Goal: Transaction & Acquisition: Purchase product/service

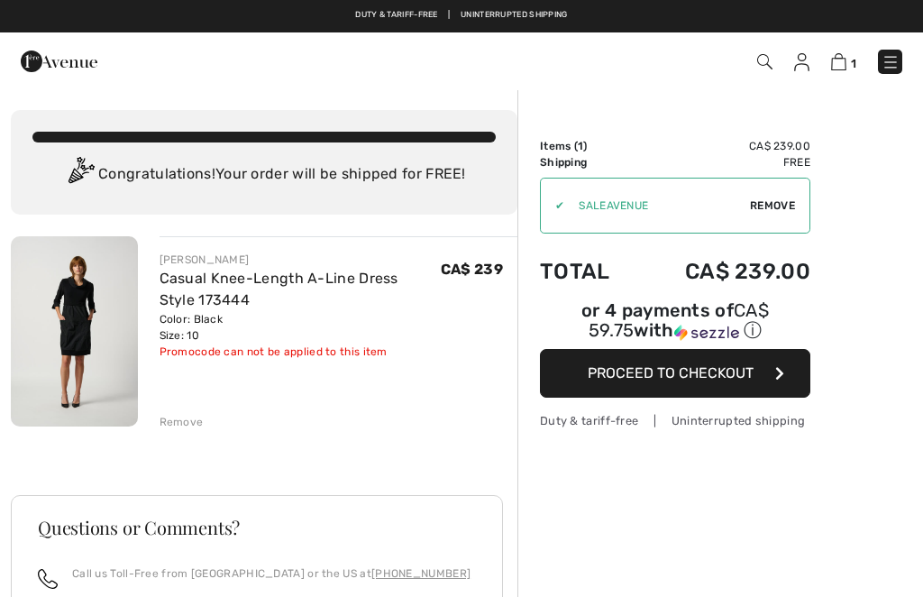
click at [753, 364] on span "Proceed to Checkout" at bounding box center [671, 372] width 166 height 17
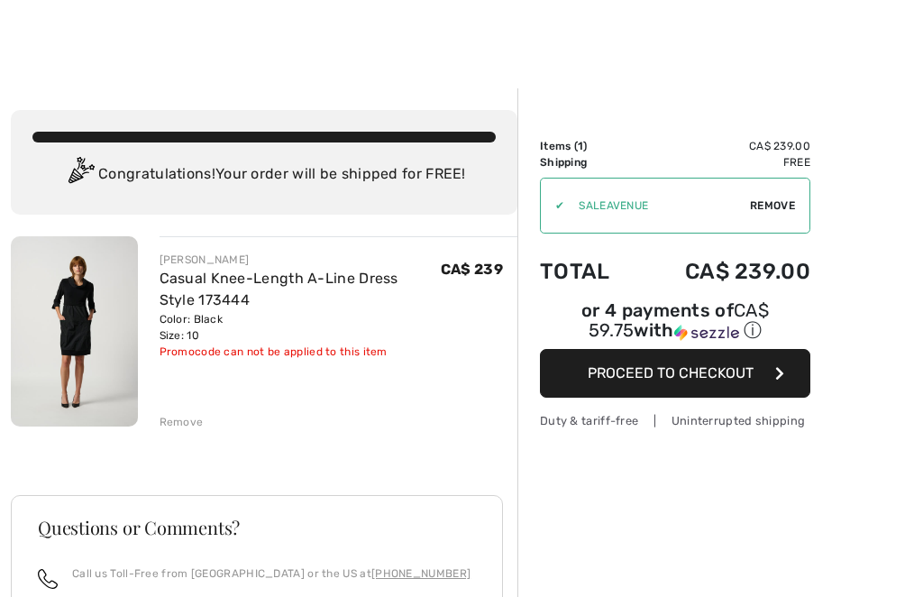
scroll to position [35, 0]
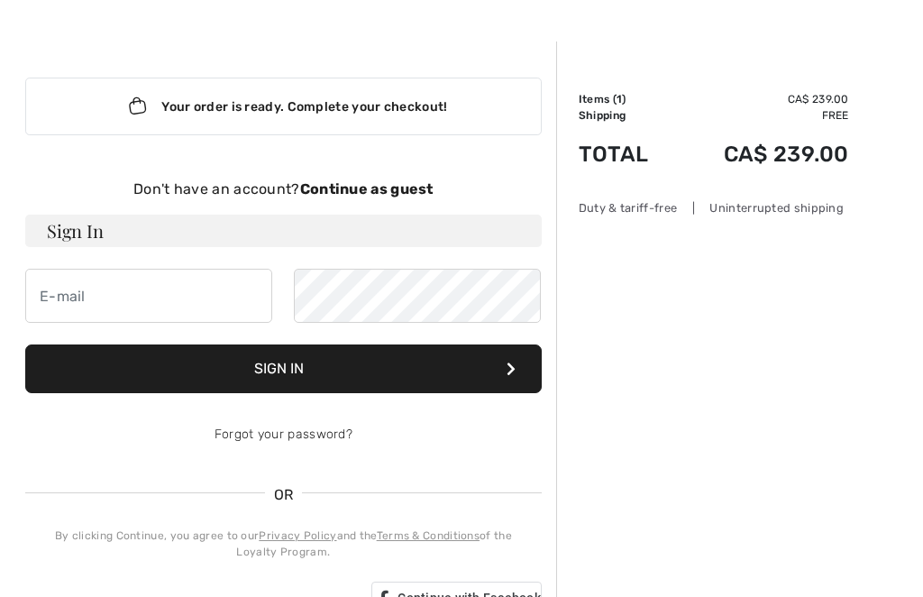
scroll to position [47, 0]
click at [398, 190] on strong "Continue as guest" at bounding box center [366, 188] width 133 height 17
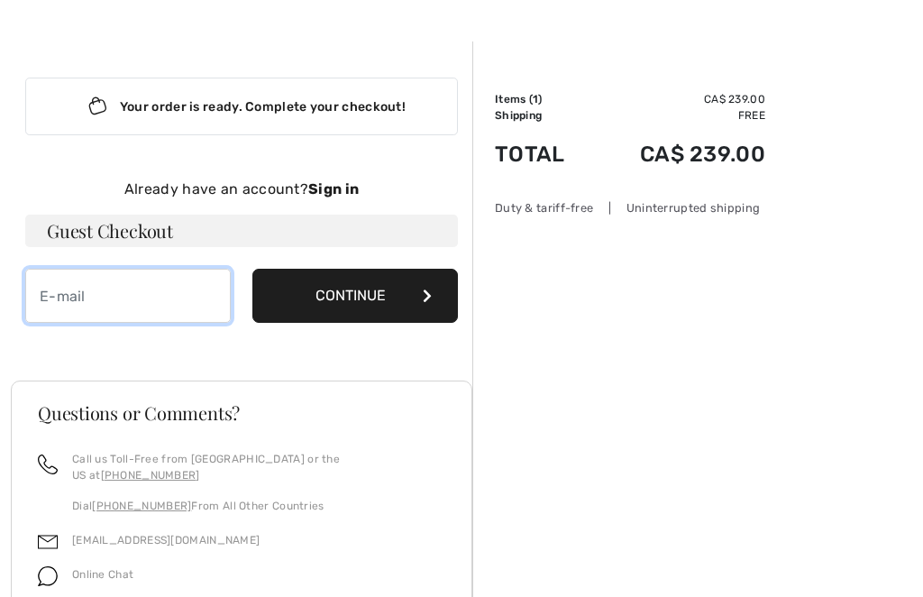
click at [148, 299] on input "email" at bounding box center [128, 296] width 206 height 54
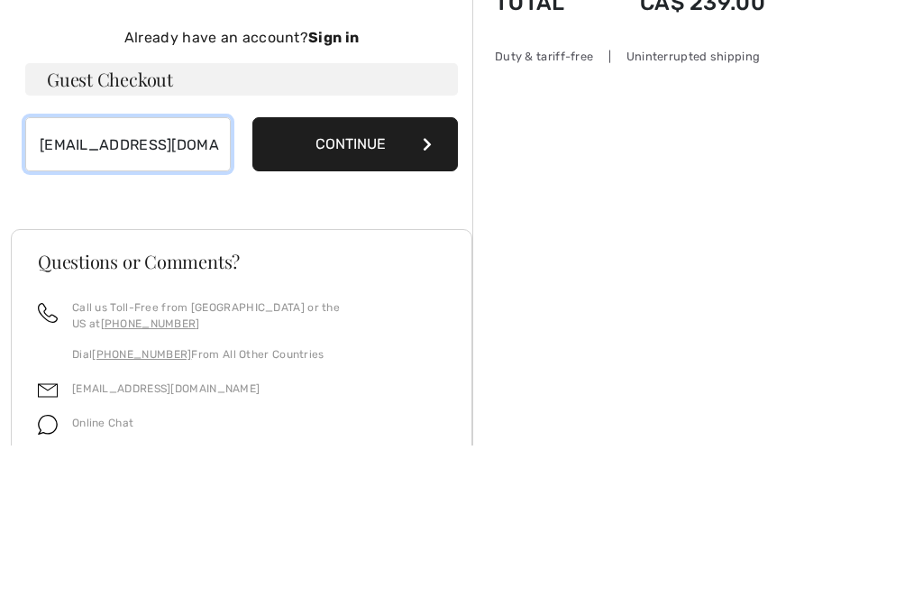
type input "[EMAIL_ADDRESS][DOMAIN_NAME]"
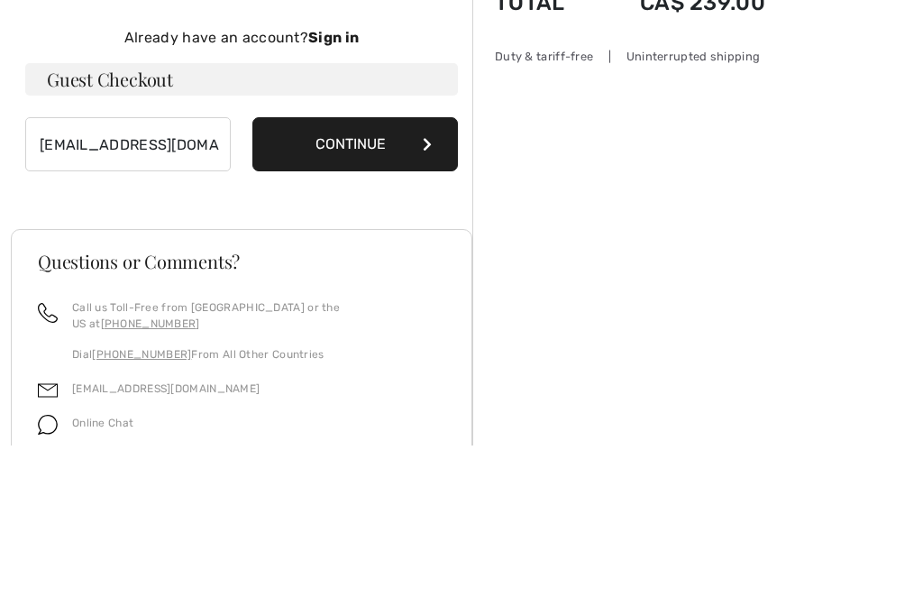
click at [407, 269] on button "Continue" at bounding box center [355, 296] width 206 height 54
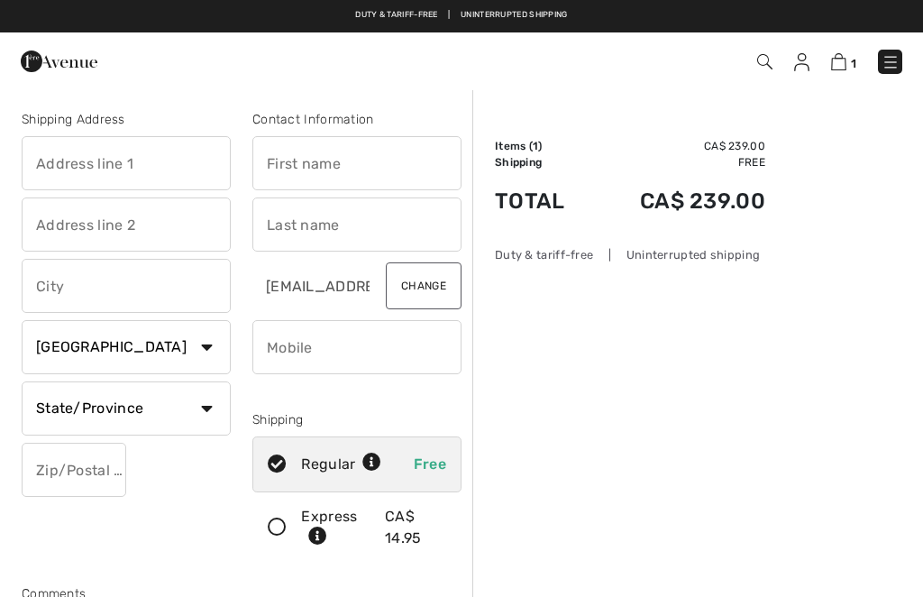
click at [137, 161] on input "text" at bounding box center [126, 163] width 209 height 54
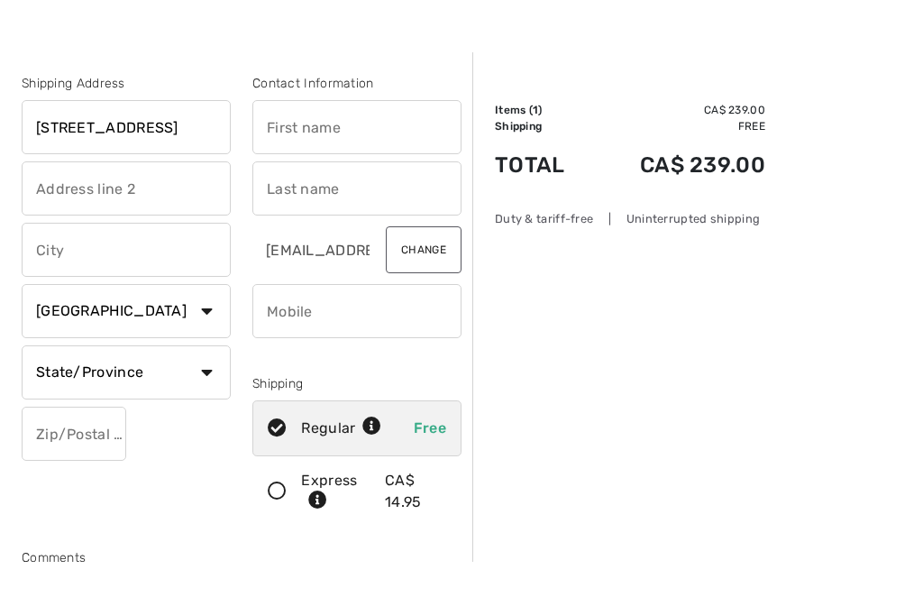
type input "[STREET_ADDRESS]"
click at [367, 136] on input "text" at bounding box center [356, 163] width 209 height 54
type input "[PERSON_NAME]"
click at [377, 197] on input "text" at bounding box center [356, 224] width 209 height 54
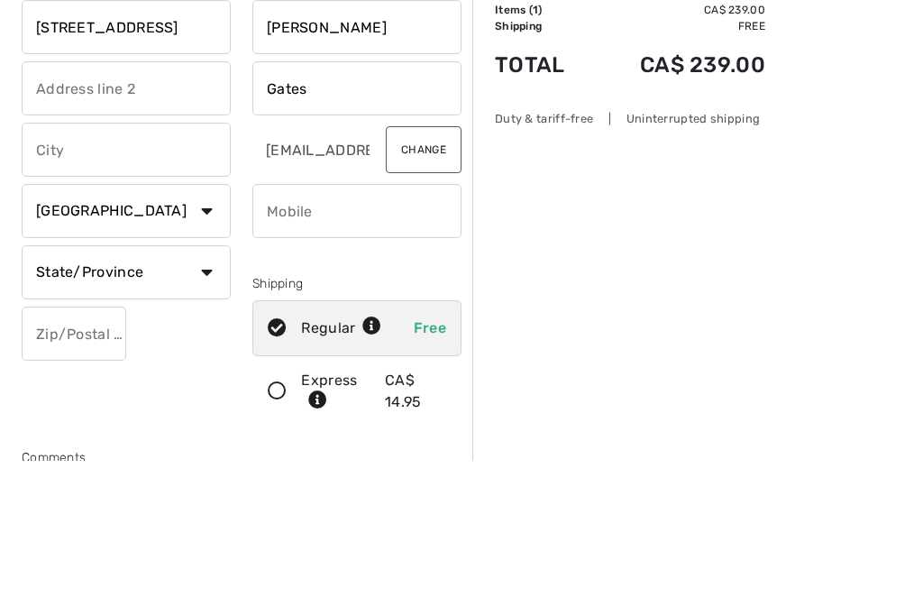
type input "Gates"
click at [168, 259] on input "text" at bounding box center [126, 286] width 209 height 54
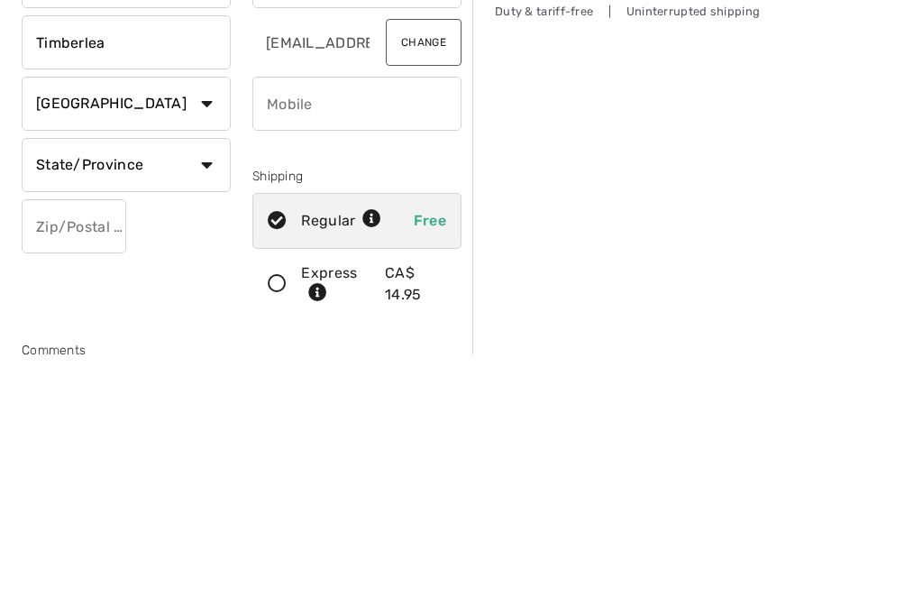
type input "Timberlea"
click at [366, 320] on input "phone" at bounding box center [356, 347] width 209 height 54
type input "9022224058"
click at [88, 381] on select "State/Province [GEOGRAPHIC_DATA] [GEOGRAPHIC_DATA] [GEOGRAPHIC_DATA] [GEOGRAPHI…" at bounding box center [126, 408] width 209 height 54
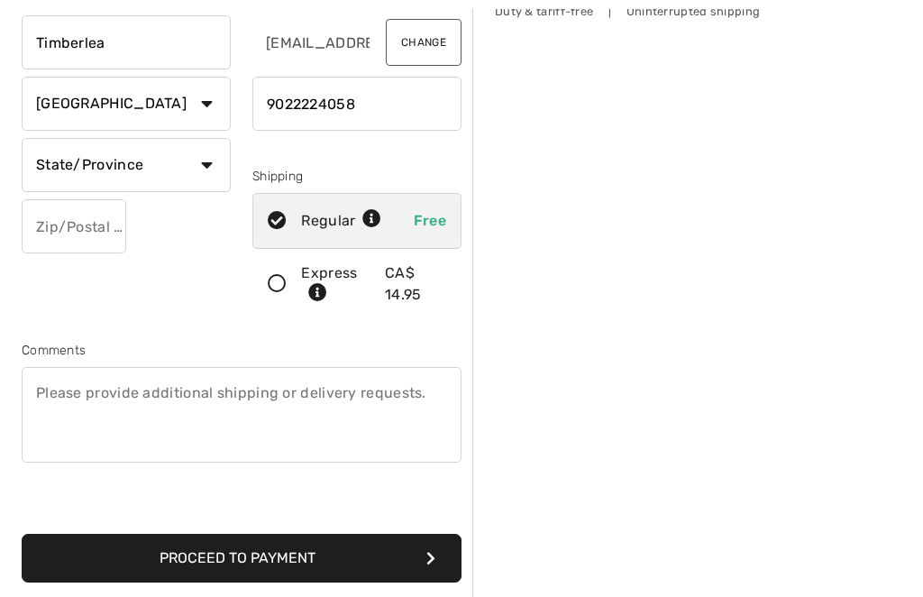
select select "NS"
click at [57, 242] on input "text" at bounding box center [74, 226] width 105 height 54
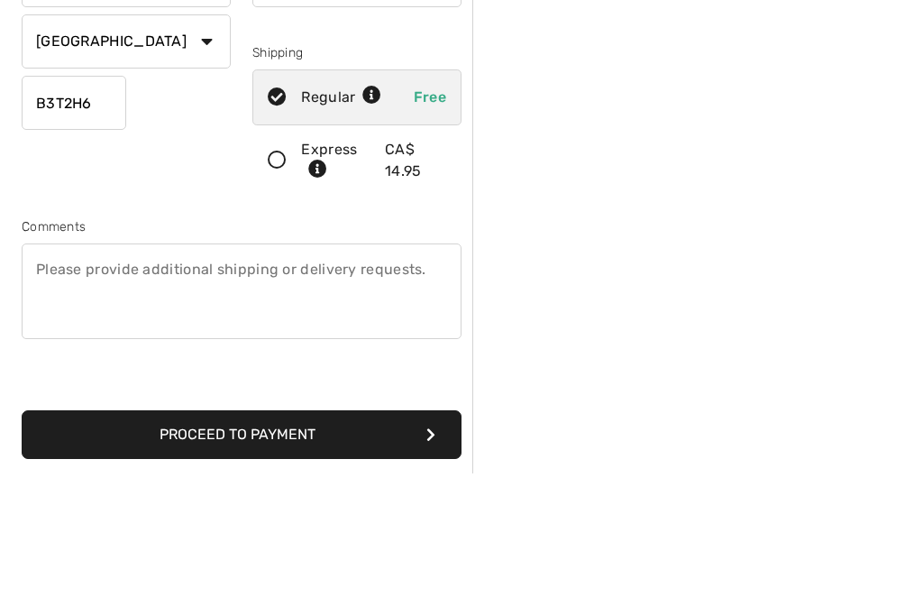
type input "B3T2H6"
click at [273, 276] on icon at bounding box center [277, 285] width 48 height 19
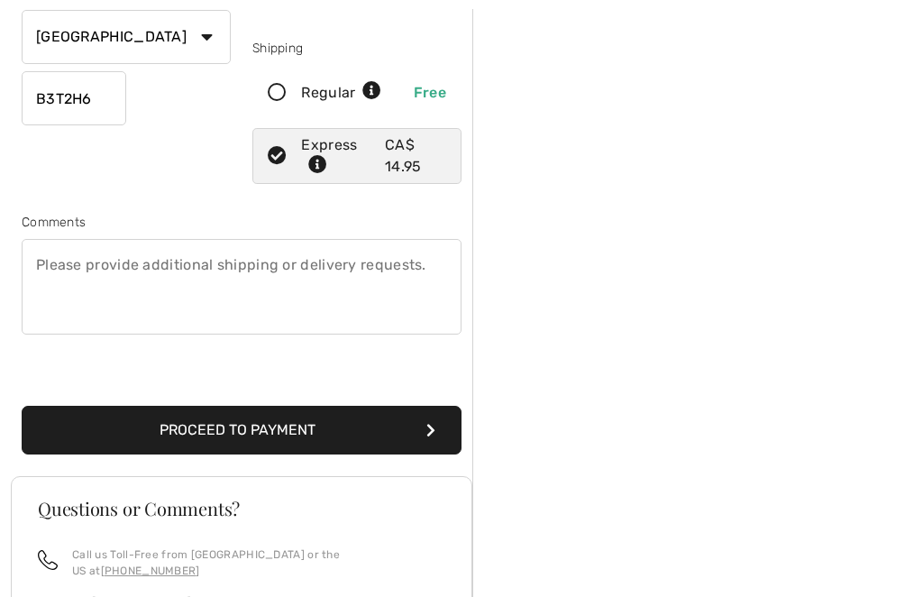
scroll to position [371, 0]
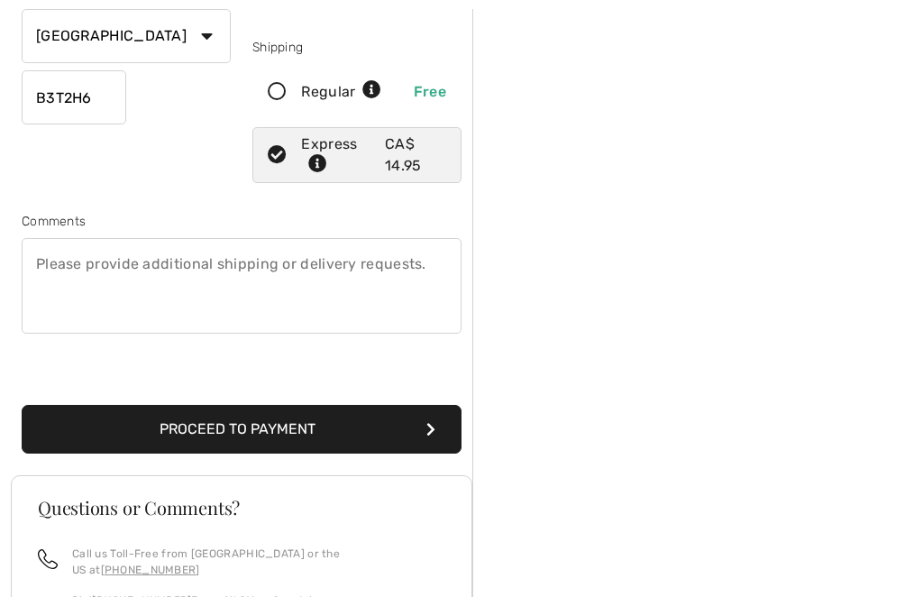
click at [413, 427] on button "Proceed to Payment" at bounding box center [242, 430] width 440 height 49
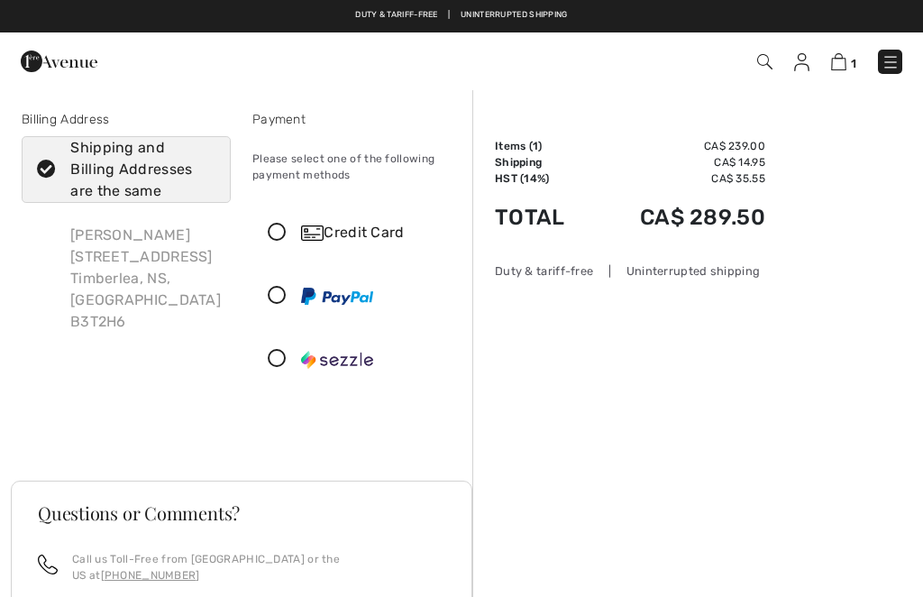
click at [808, 64] on img at bounding box center [801, 62] width 15 height 18
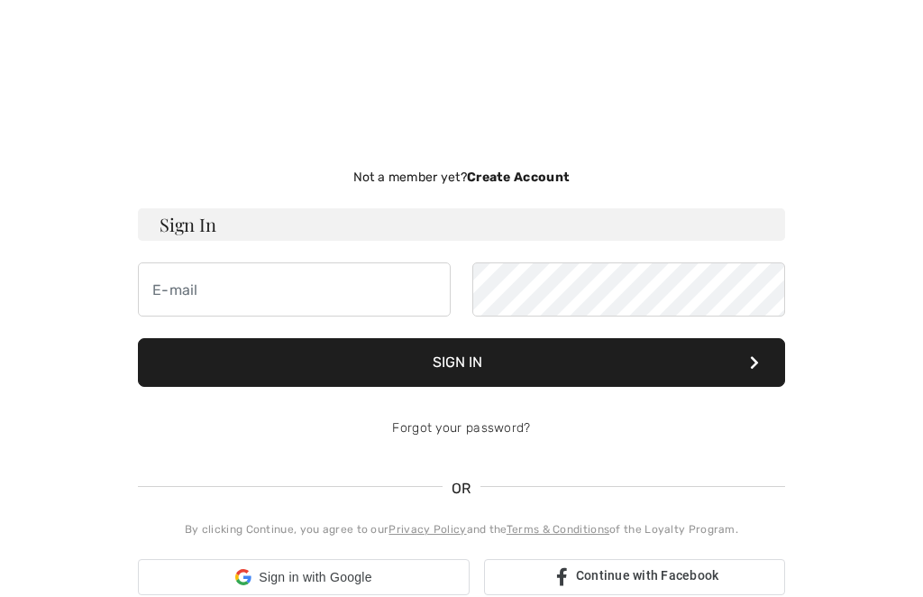
checkbox input "true"
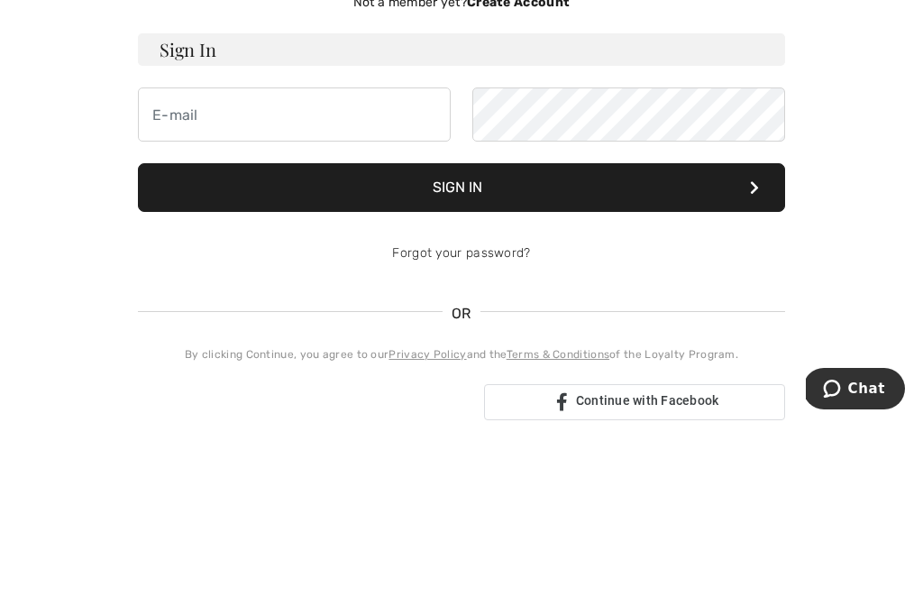
scroll to position [175, 0]
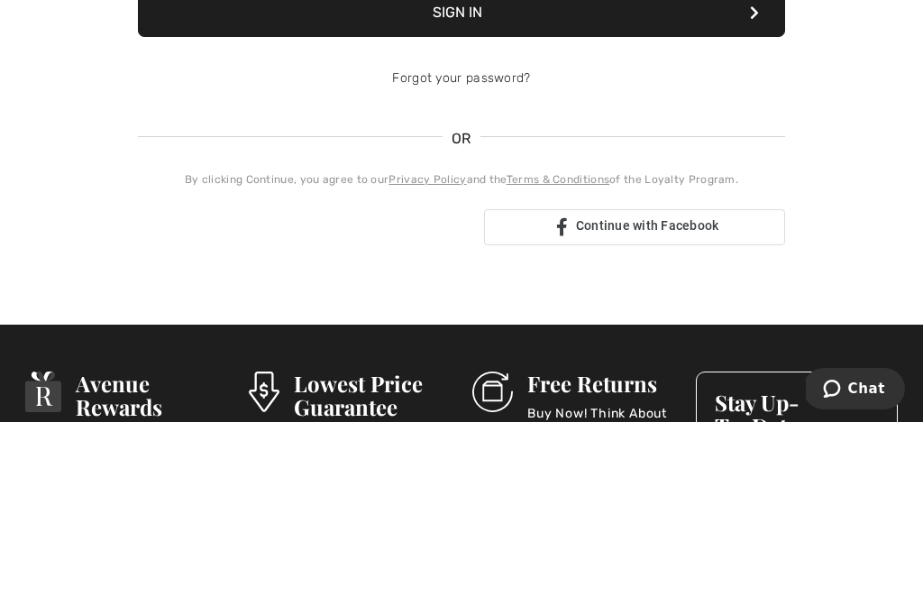
type input "janet.gates@hrce.ca"
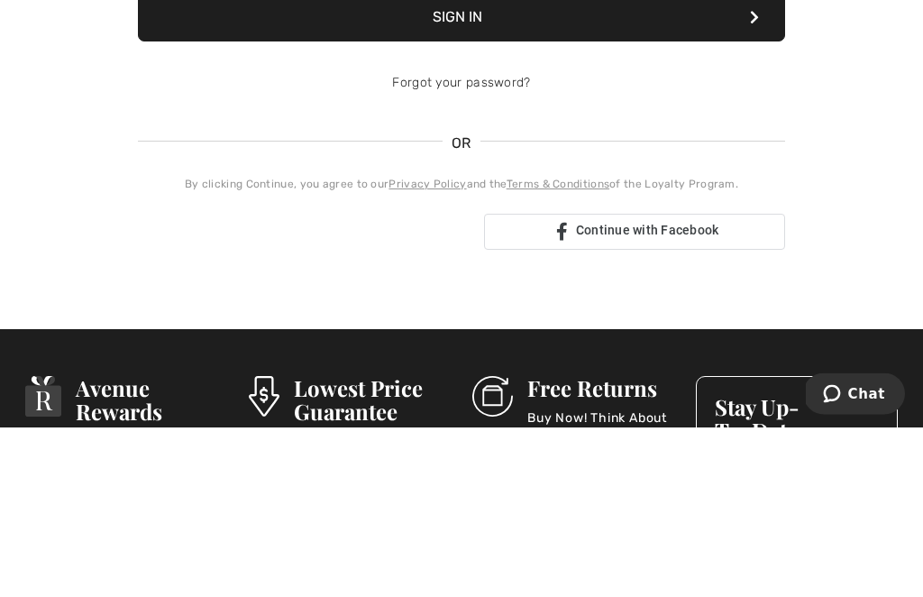
click at [504, 260] on link "Forgot your password?" at bounding box center [461, 252] width 138 height 15
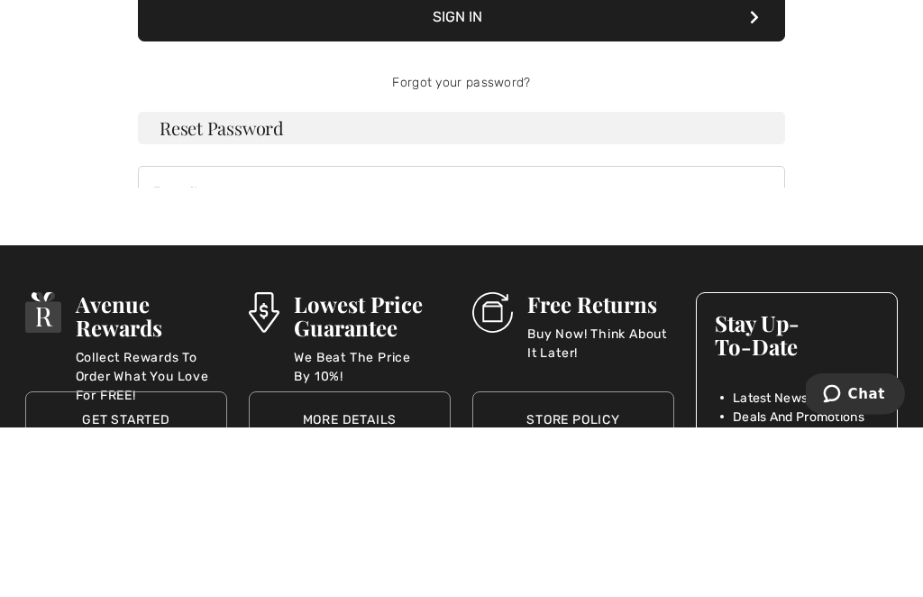
scroll to position [170, 0]
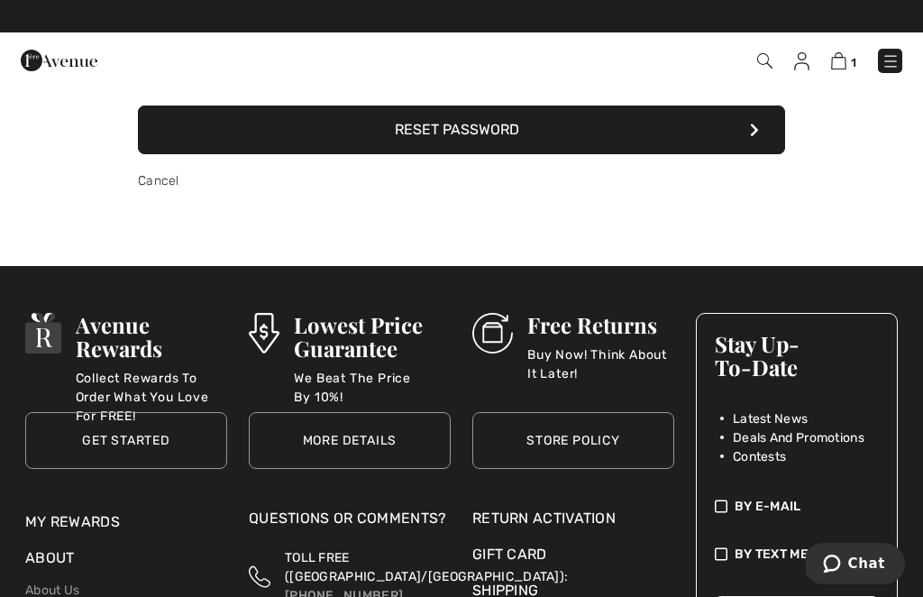
click at [699, 133] on button "Reset Password" at bounding box center [461, 129] width 647 height 49
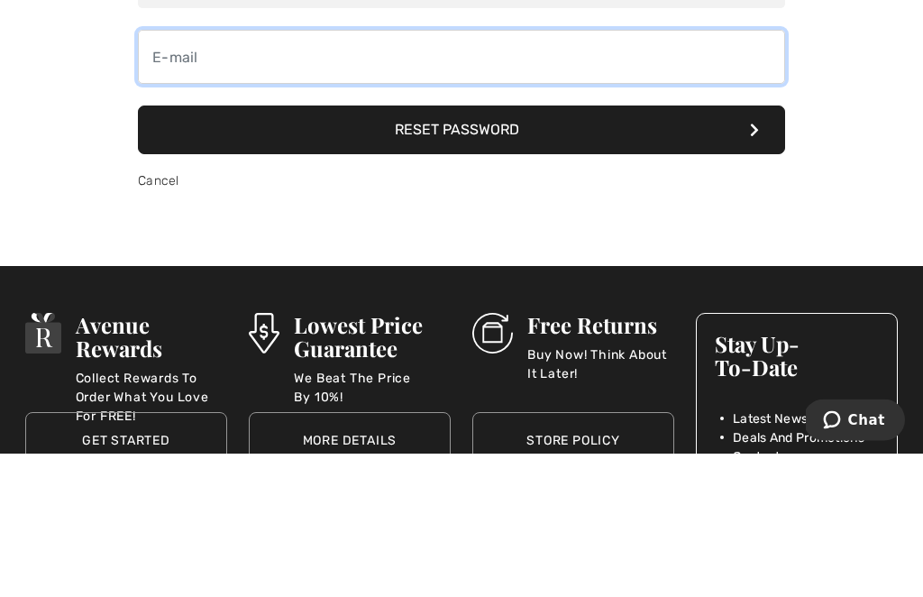
scroll to position [21, 0]
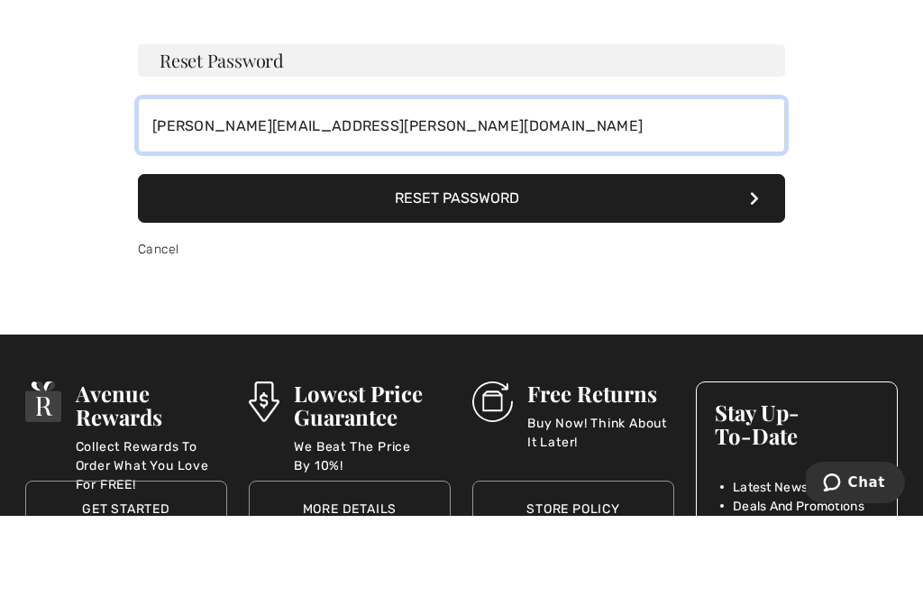
type input "janet.gates@hrce.ca"
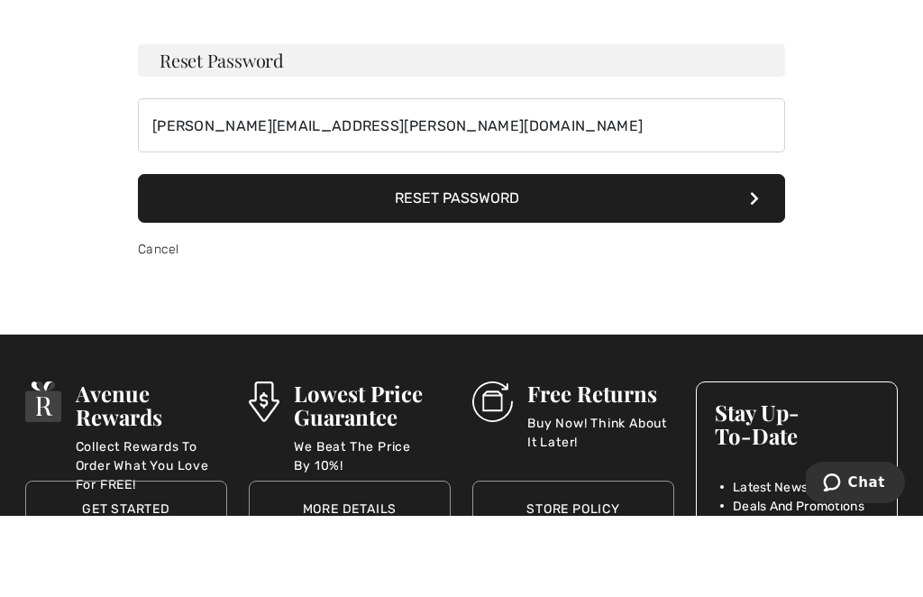
click at [734, 255] on button "Reset Password" at bounding box center [461, 279] width 647 height 49
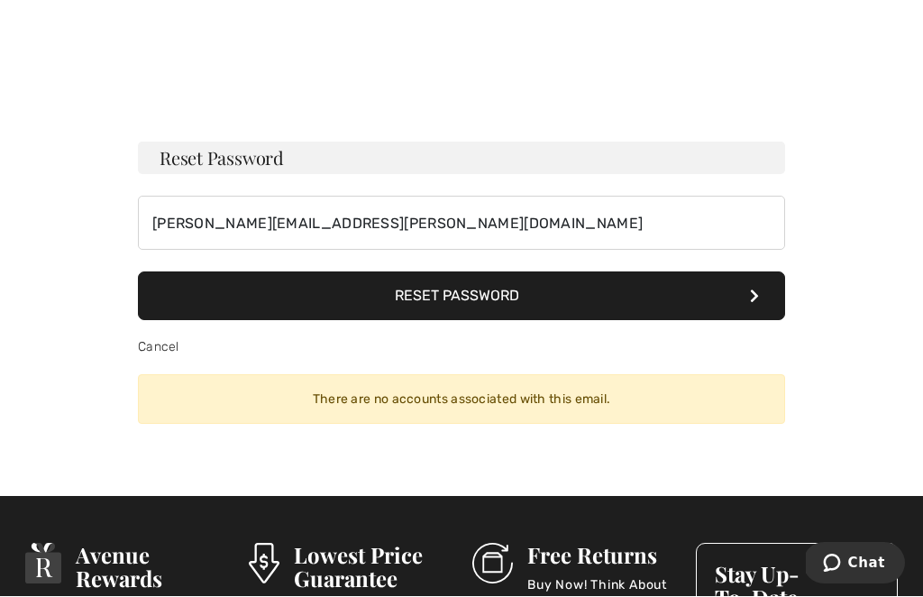
scroll to position [0, 0]
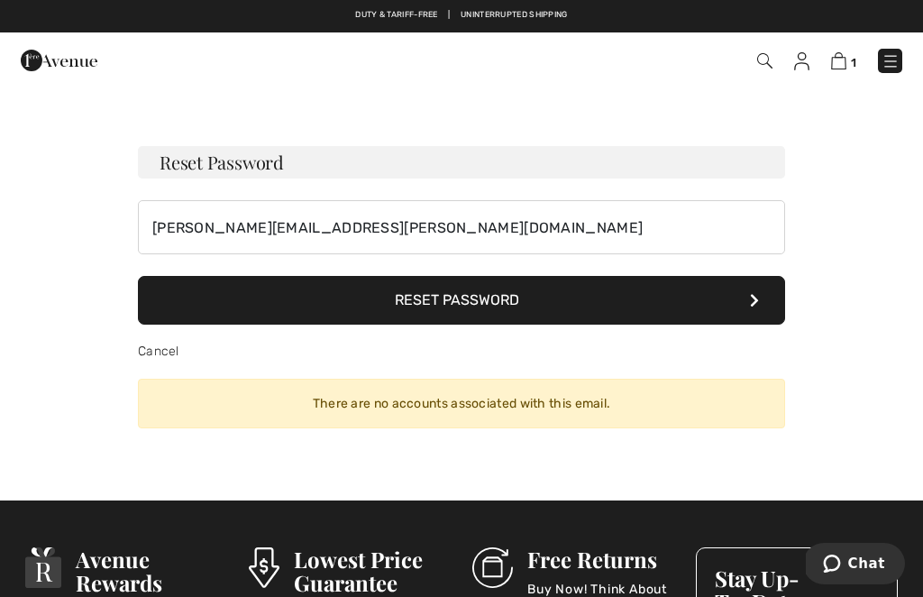
click at [834, 65] on img at bounding box center [838, 60] width 15 height 17
